Goal: Find specific page/section: Find specific page/section

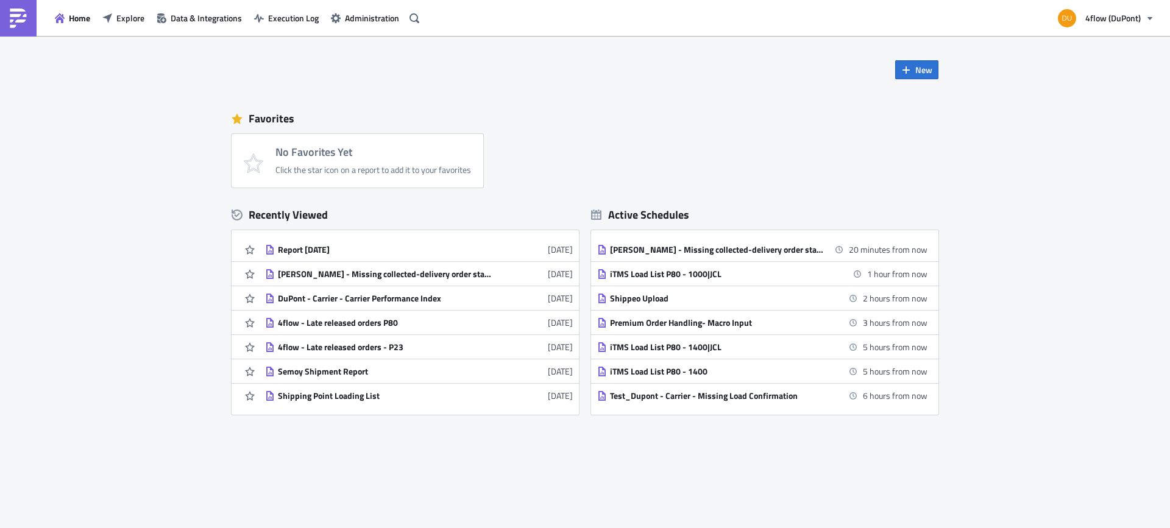
click at [130, 17] on span "Explore" at bounding box center [130, 18] width 28 height 13
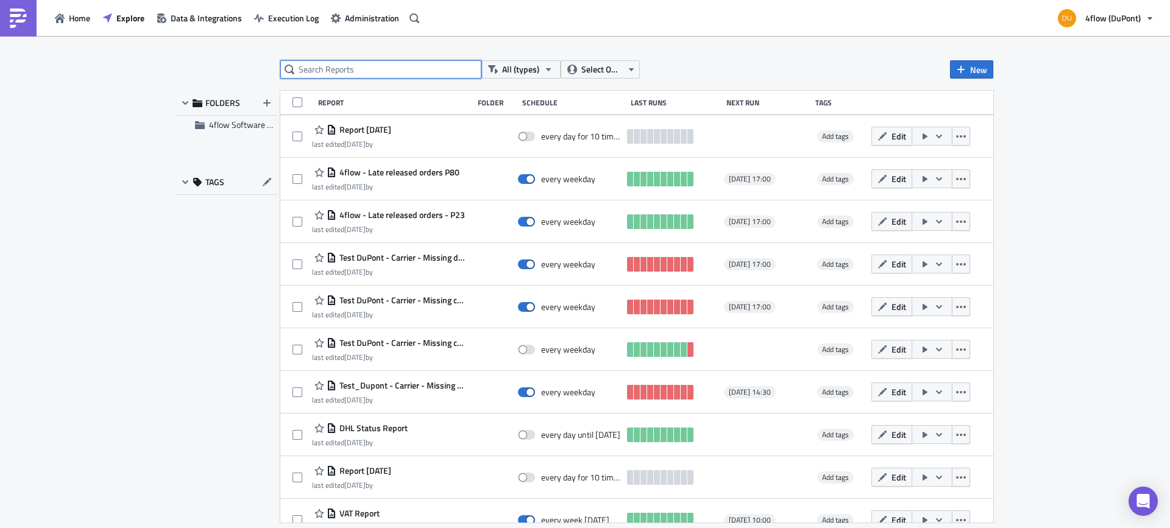
click at [373, 68] on input "text" at bounding box center [380, 69] width 201 height 18
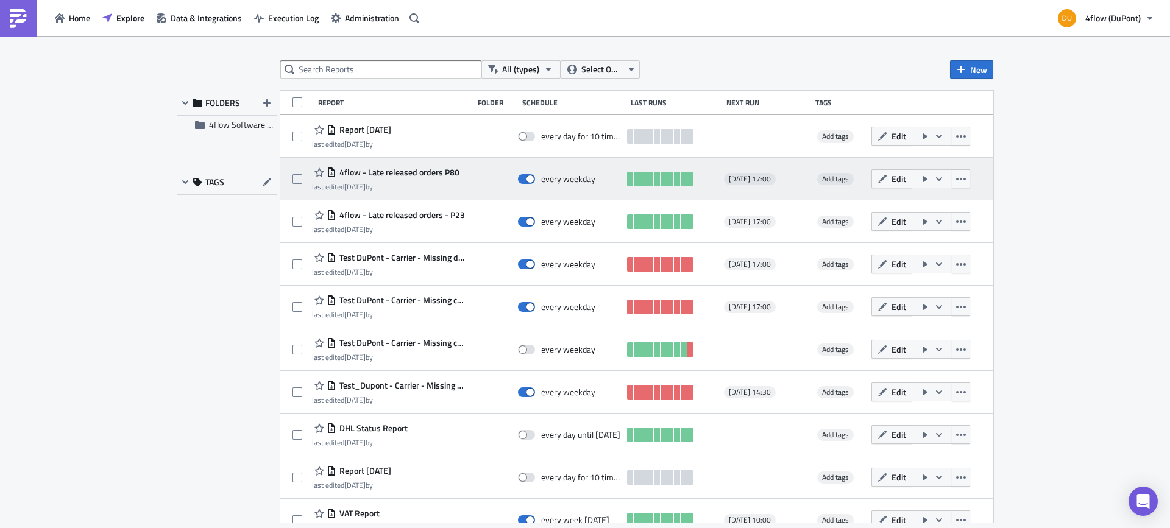
click at [425, 170] on span "4flow - Late released orders P80" at bounding box center [397, 172] width 123 height 11
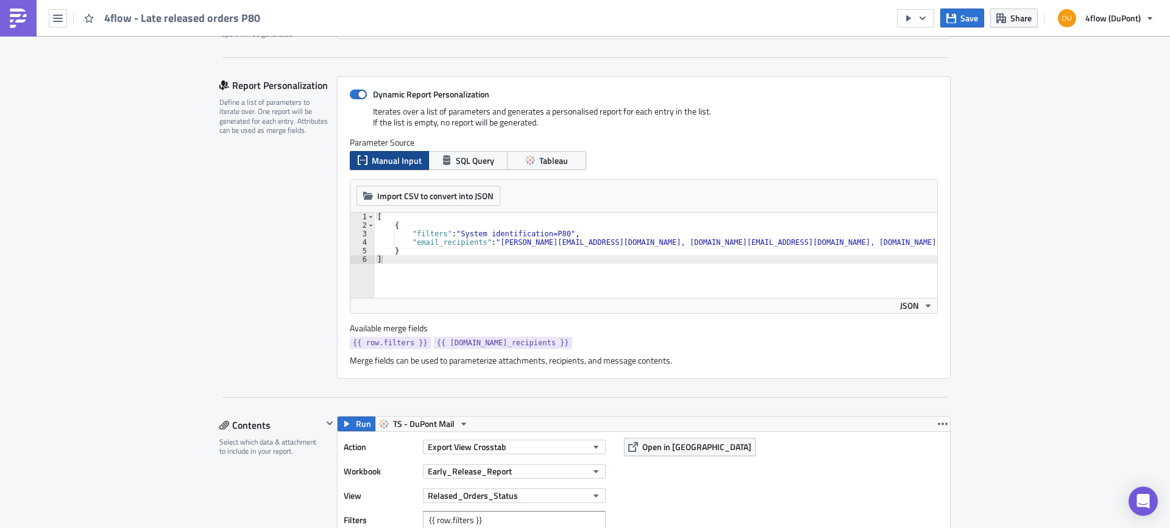
scroll to position [366, 0]
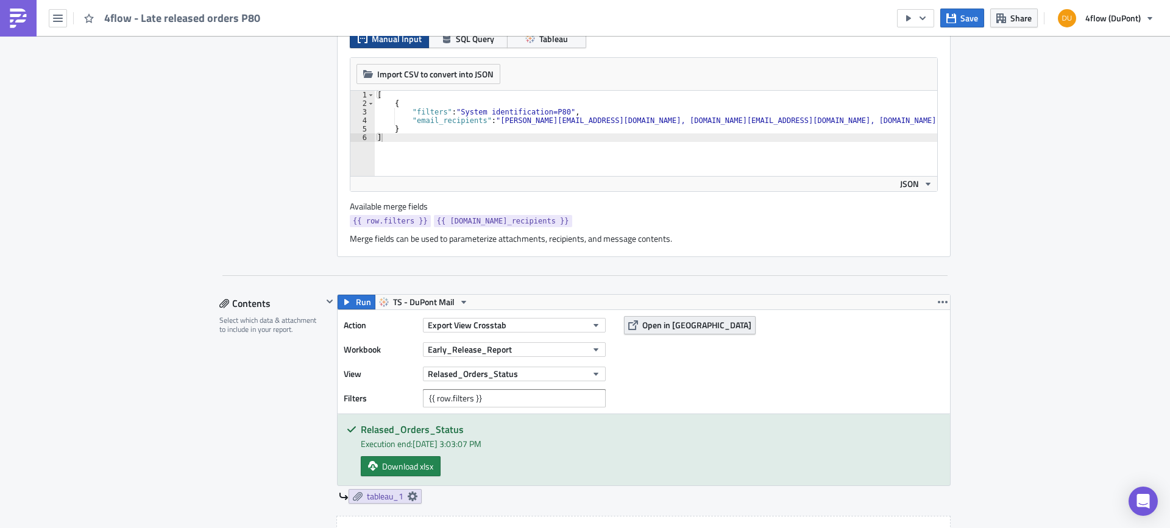
click at [674, 319] on button "Open in [GEOGRAPHIC_DATA]" at bounding box center [690, 325] width 132 height 18
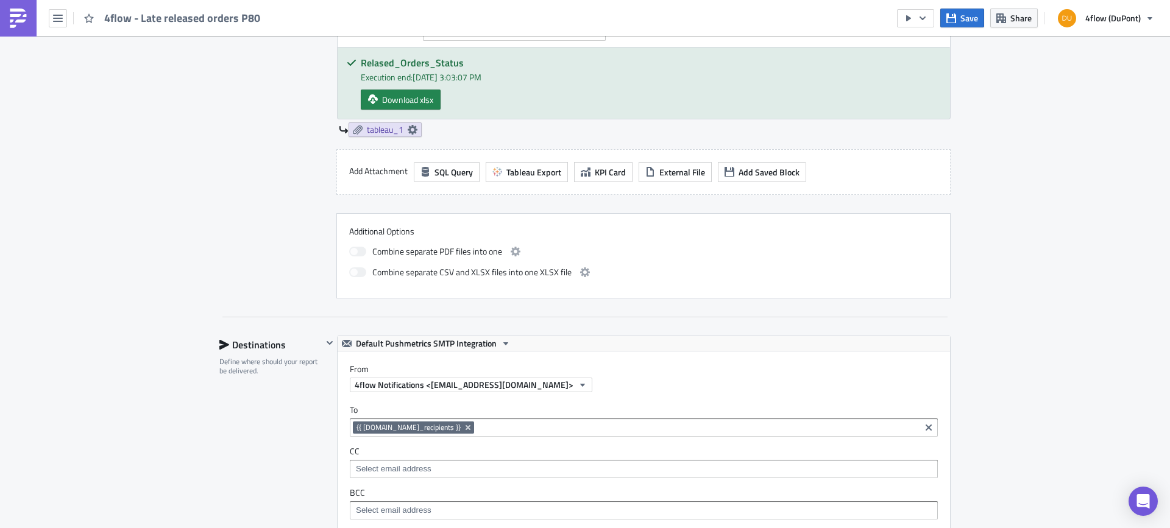
scroll to position [975, 0]
